Goal: Transaction & Acquisition: Register for event/course

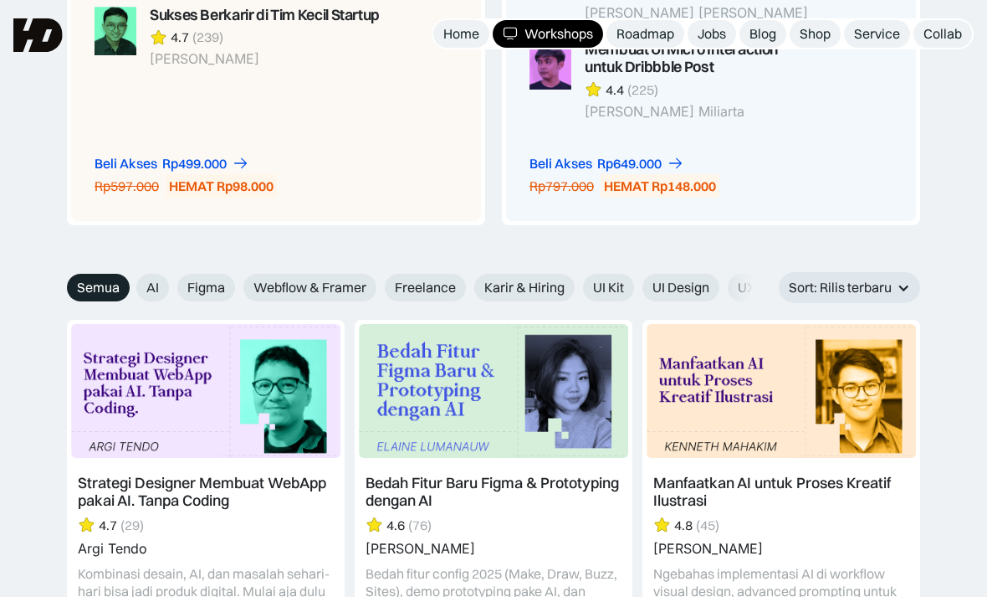
scroll to position [1689, 0]
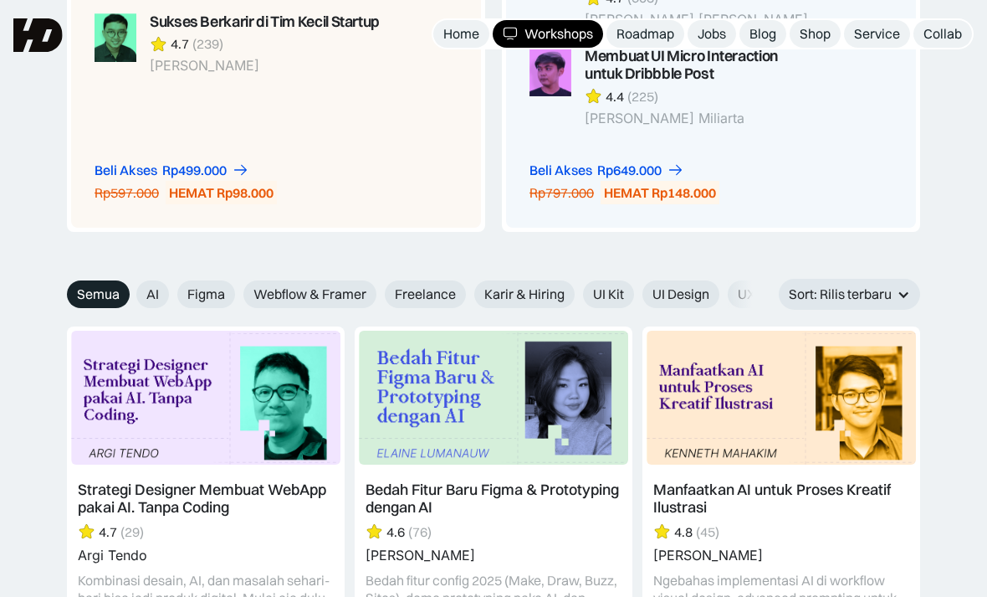
click at [617, 285] on span "UI Kit" at bounding box center [608, 294] width 31 height 18
click at [131, 283] on input "UI Kit" at bounding box center [125, 288] width 11 height 11
radio input "true"
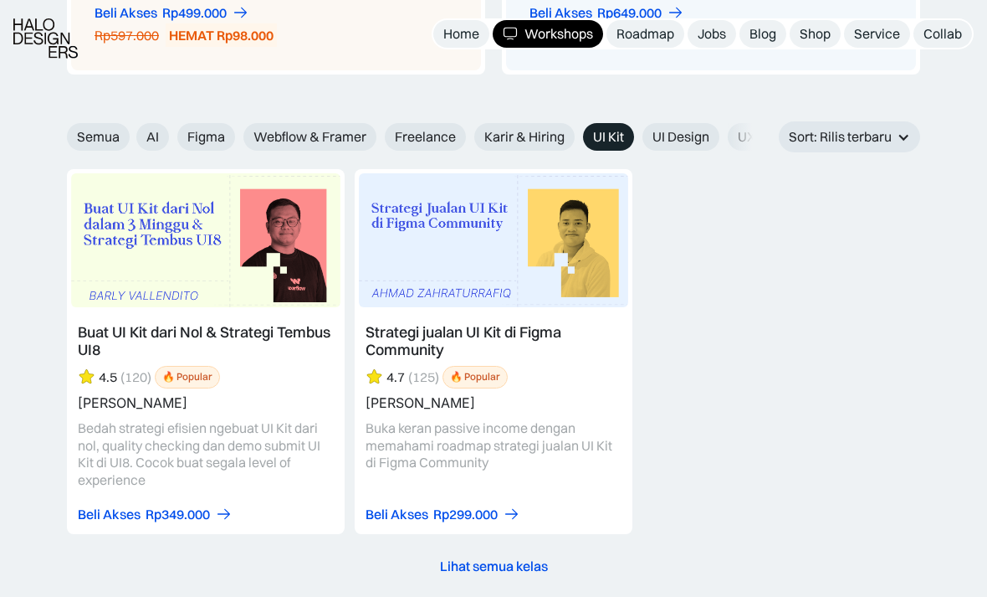
scroll to position [1852, 0]
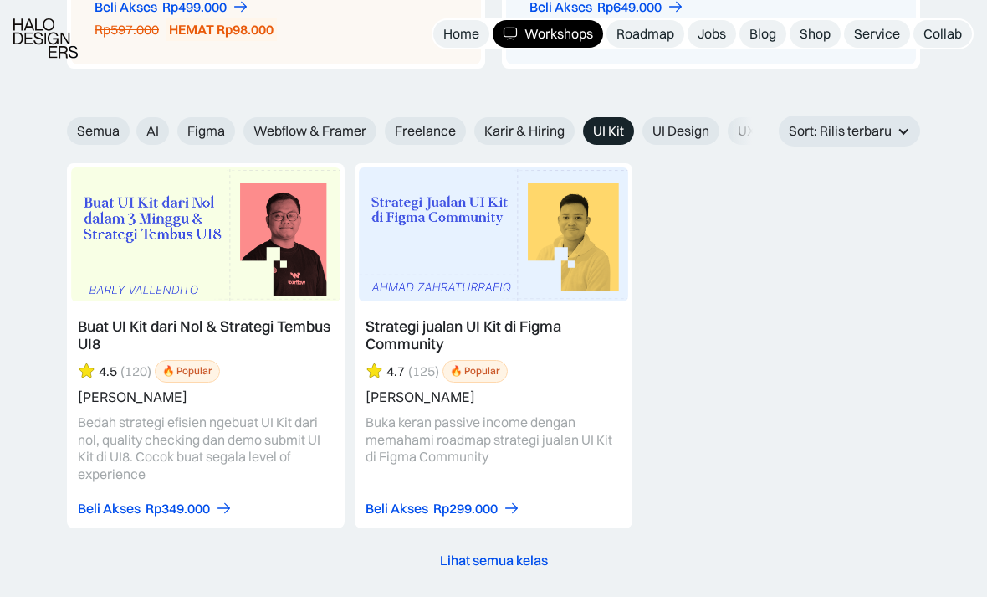
click at [523, 551] on div "Lihat semua kelas" at bounding box center [494, 560] width 108 height 18
click at [50, 120] on input "Semua" at bounding box center [55, 125] width 11 height 11
radio input "true"
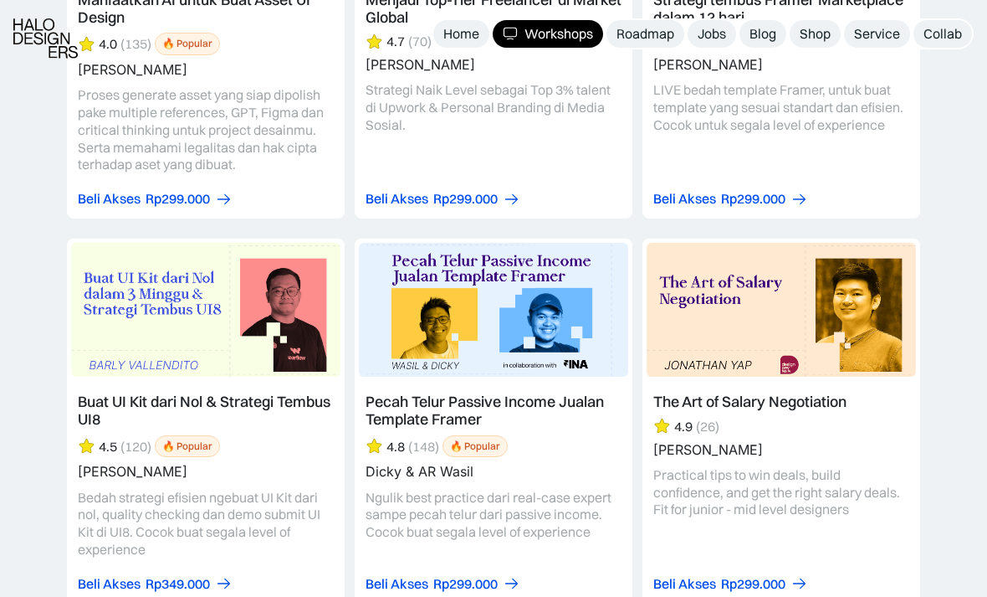
scroll to position [2560, 0]
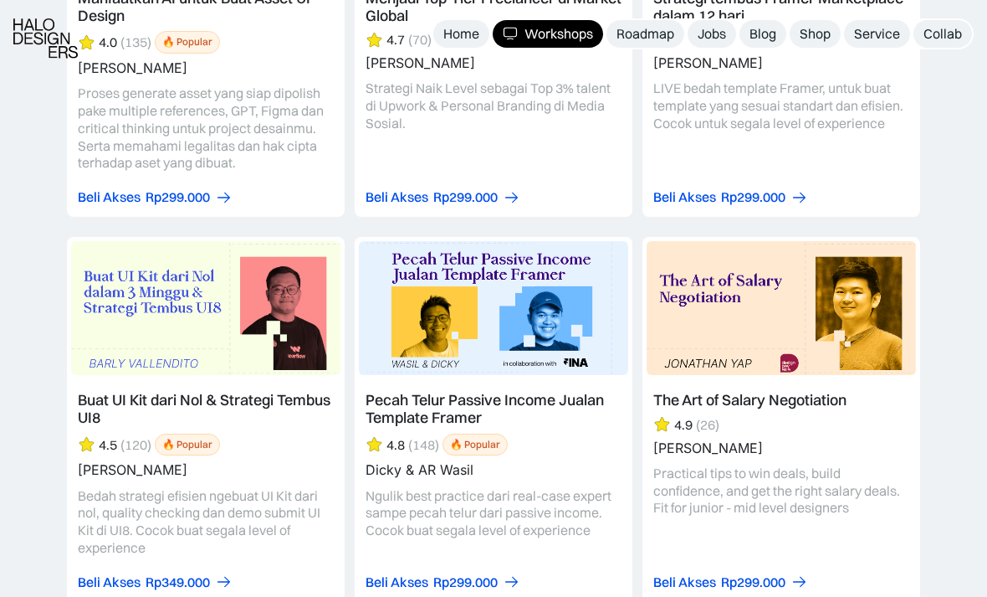
click at [107, 386] on link at bounding box center [206, 419] width 278 height 365
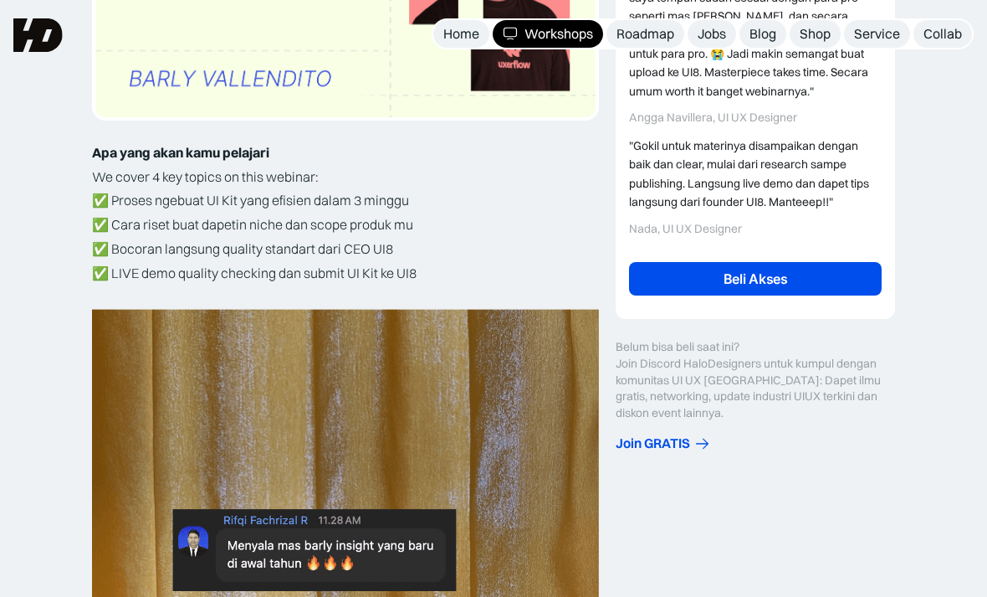
scroll to position [466, 0]
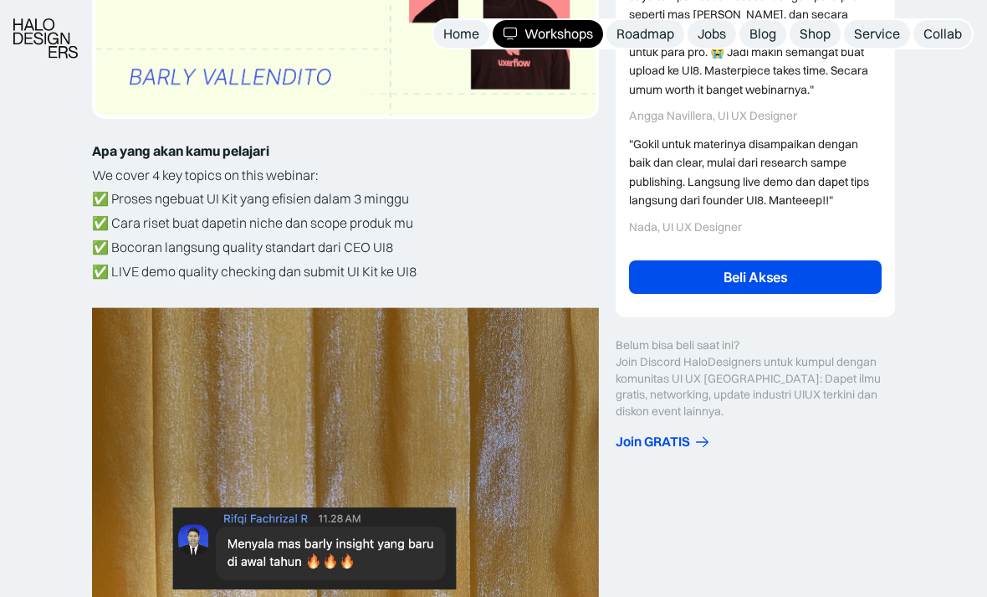
click at [739, 264] on link "Beli Akses" at bounding box center [755, 276] width 253 height 33
